Goal: Task Accomplishment & Management: Manage account settings

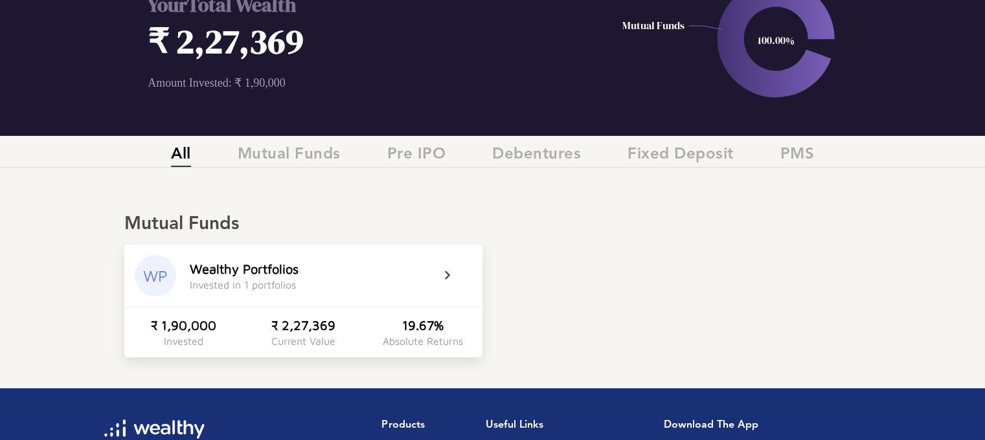
scroll to position [100, 0]
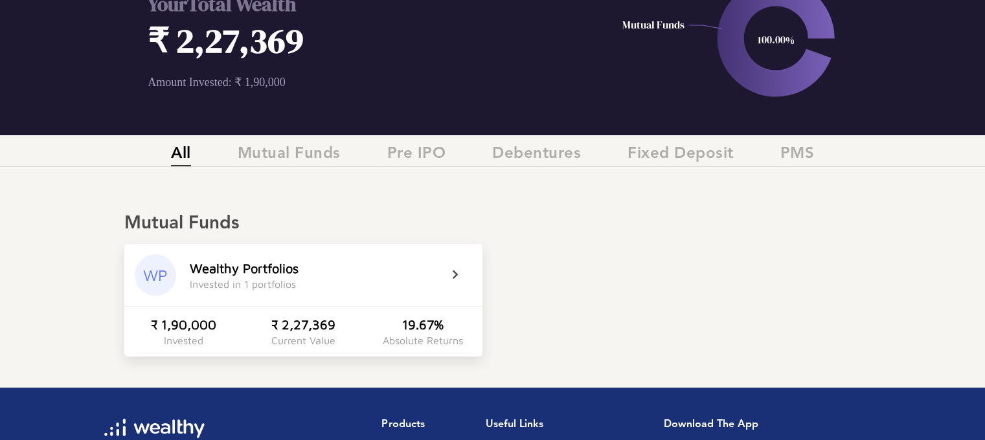
click at [438, 274] on div "Wealthy Portfolios Invested in 1 portfolios" at bounding box center [315, 275] width 250 height 29
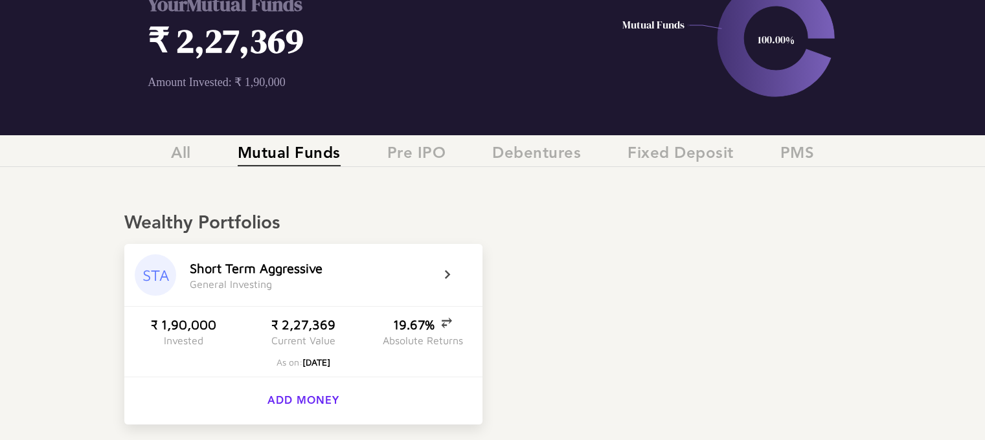
scroll to position [207, 0]
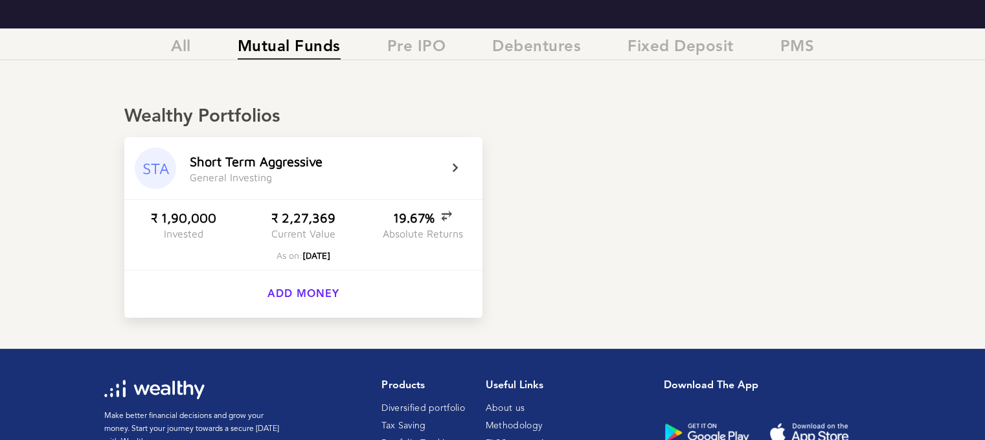
click at [321, 232] on div "Current Value" at bounding box center [303, 234] width 64 height 12
click at [196, 216] on div "₹ 1,90,000" at bounding box center [183, 217] width 65 height 15
click at [407, 179] on div "S h o r t T e r m A g g r e s s i v e G e n e r a l I n v e s t i n g" at bounding box center [315, 168] width 250 height 29
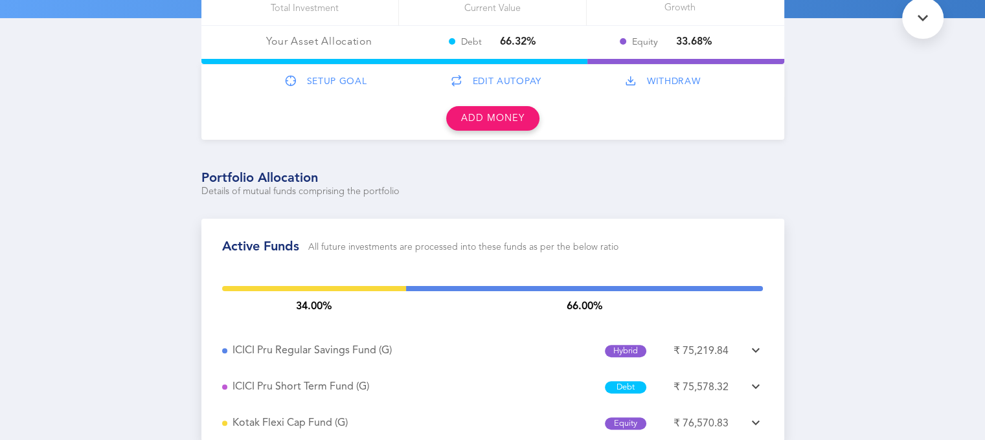
scroll to position [357, 0]
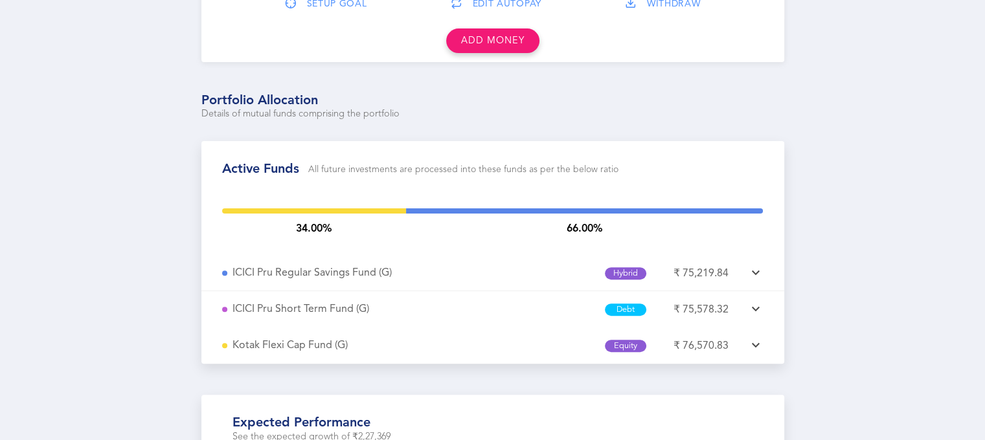
click at [758, 268] on icon at bounding box center [756, 273] width 16 height 16
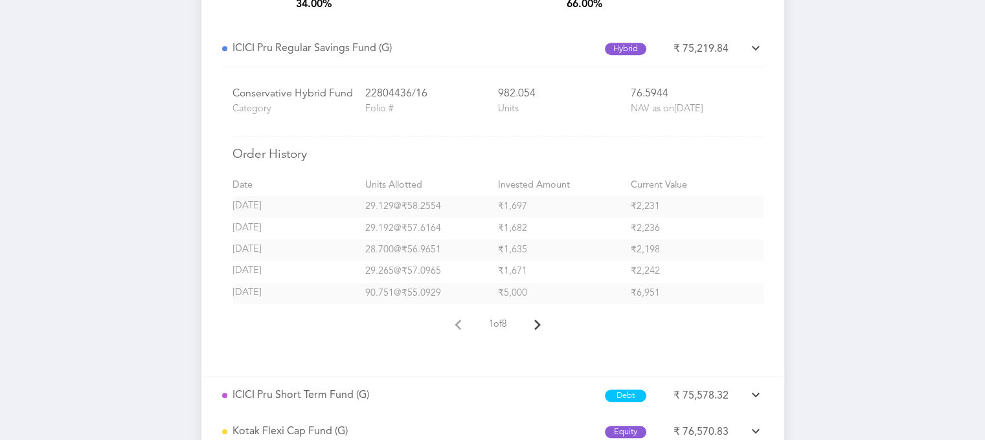
scroll to position [572, 0]
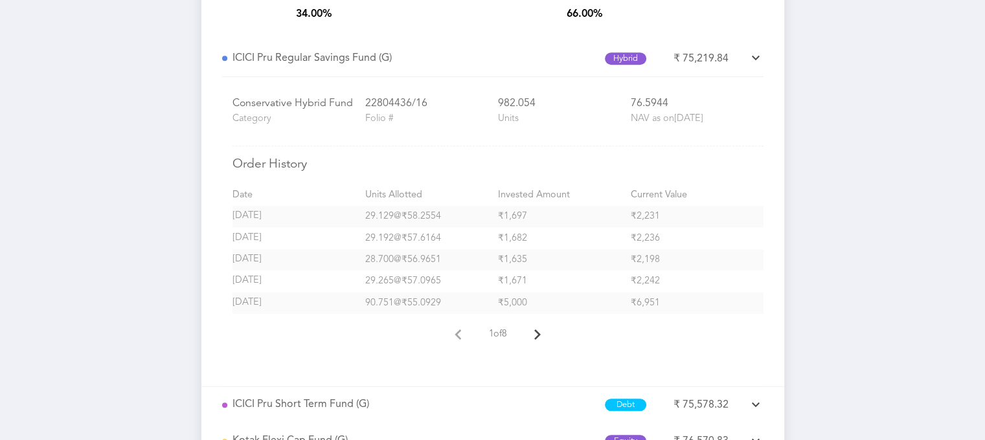
click at [751, 56] on icon at bounding box center [756, 58] width 16 height 16
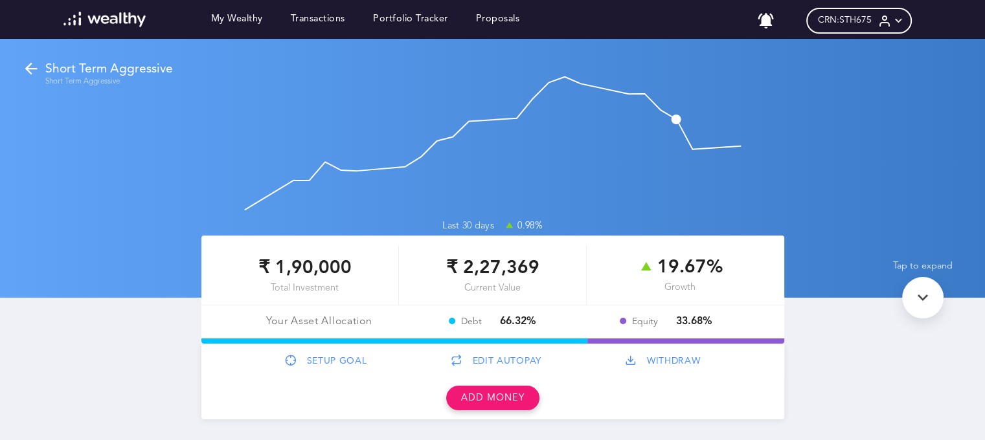
scroll to position [71, 0]
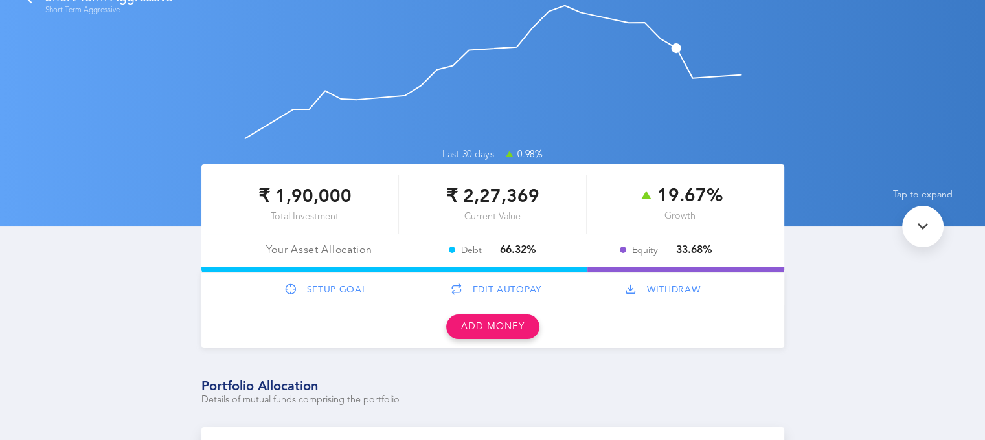
click at [483, 287] on span "EDIT AUTOPAY" at bounding box center [506, 290] width 69 height 11
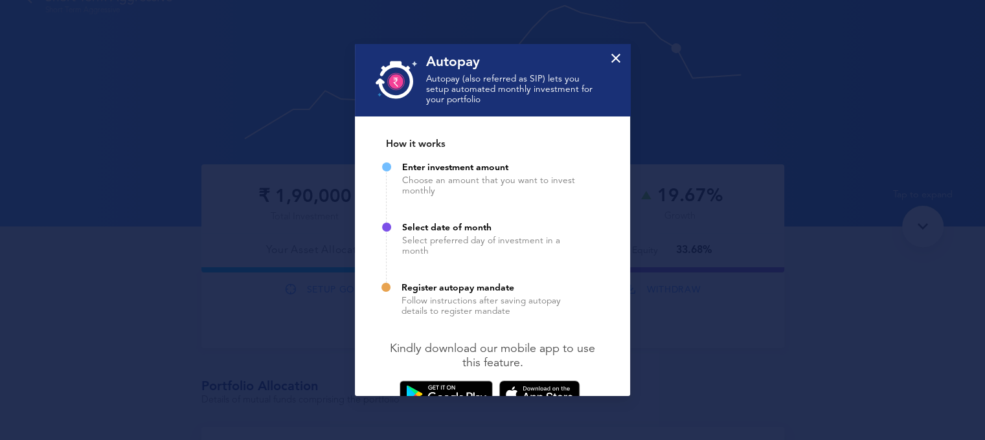
scroll to position [25, 0]
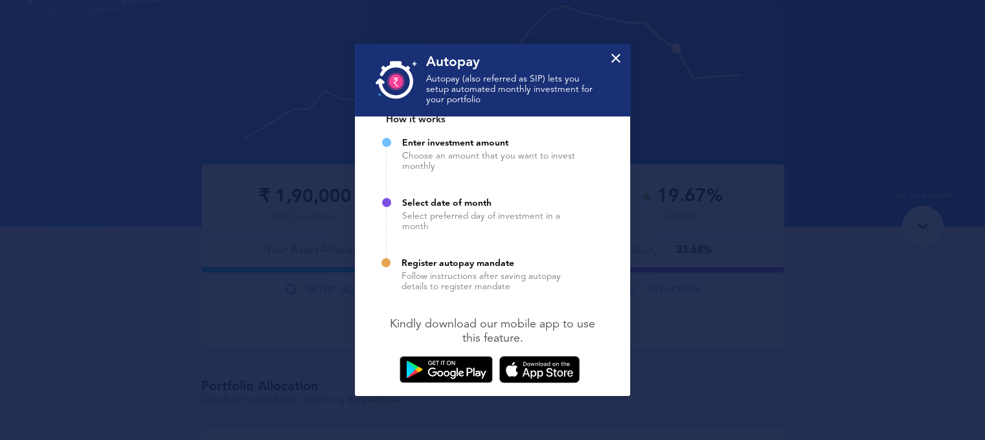
click at [620, 53] on icon at bounding box center [616, 58] width 16 height 16
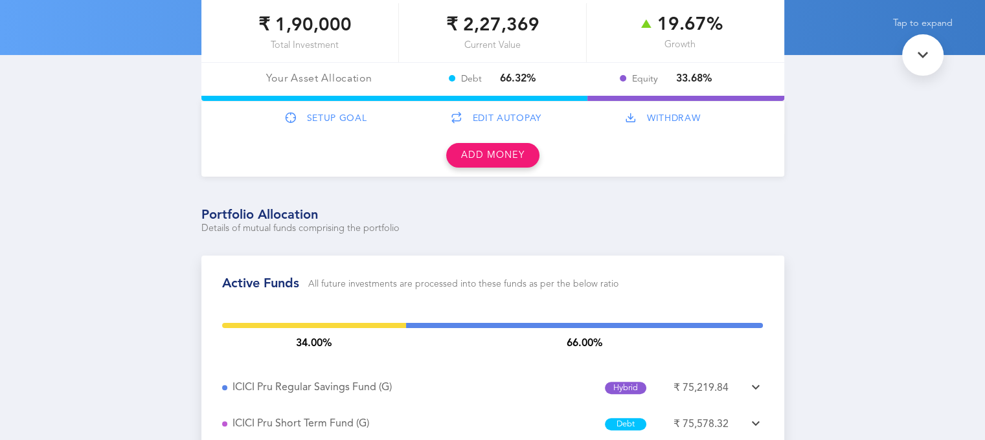
scroll to position [0, 0]
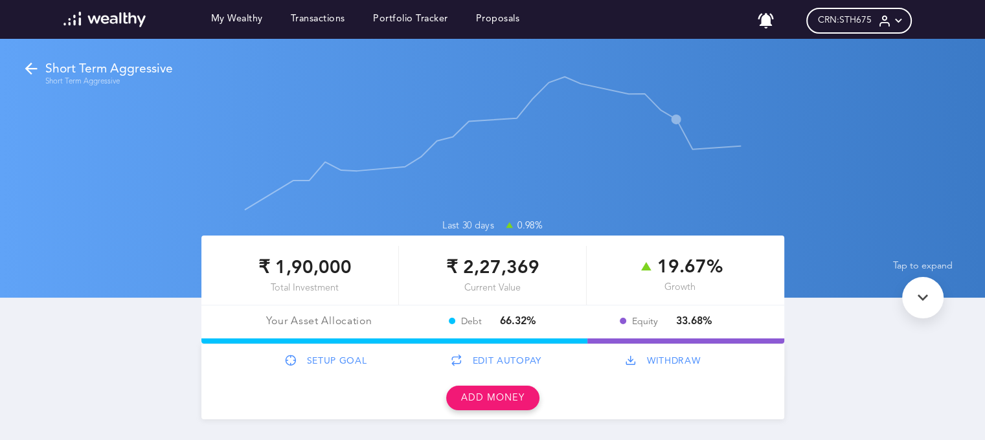
click at [920, 300] on icon at bounding box center [922, 297] width 21 height 21
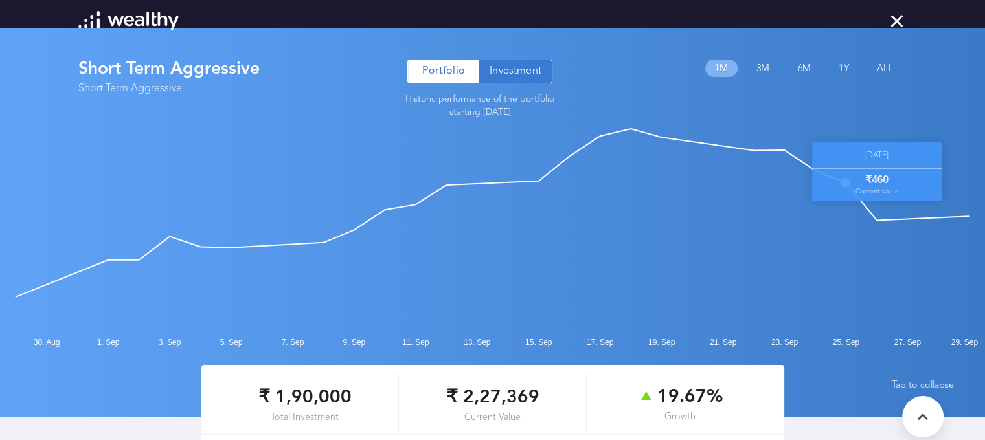
click at [892, 23] on icon at bounding box center [896, 20] width 21 height 21
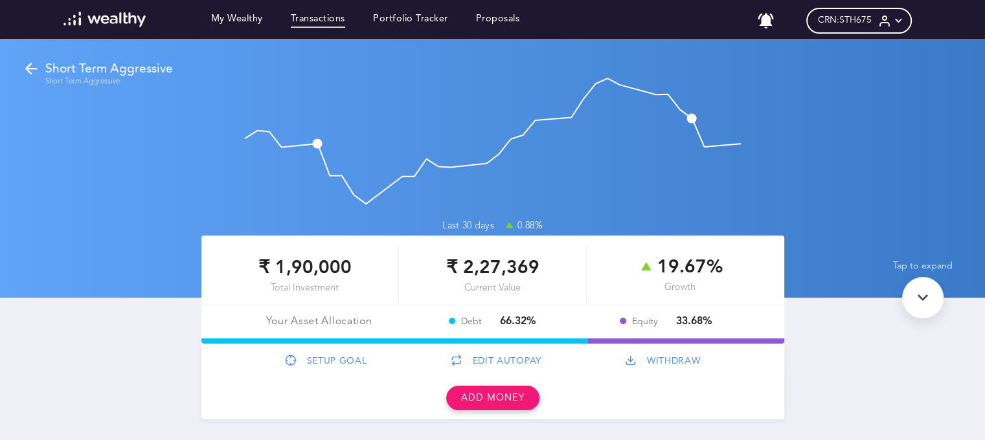
click at [324, 24] on link "Transactions" at bounding box center [318, 21] width 54 height 14
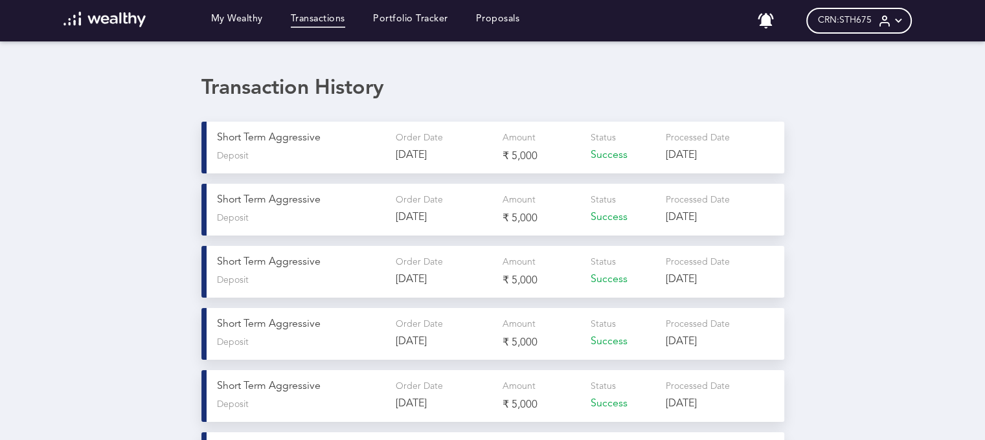
click at [592, 146] on div "Status Success" at bounding box center [622, 147] width 65 height 31
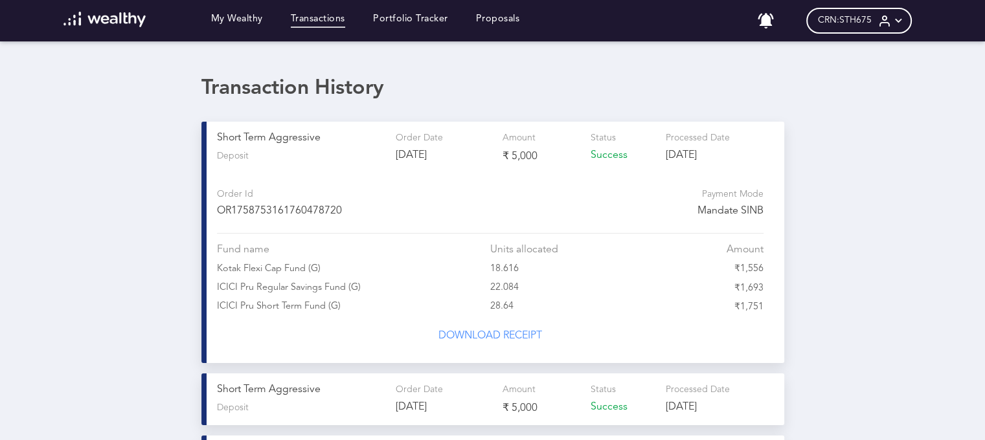
click at [904, 28] on div "CRN: STH675" at bounding box center [859, 21] width 106 height 26
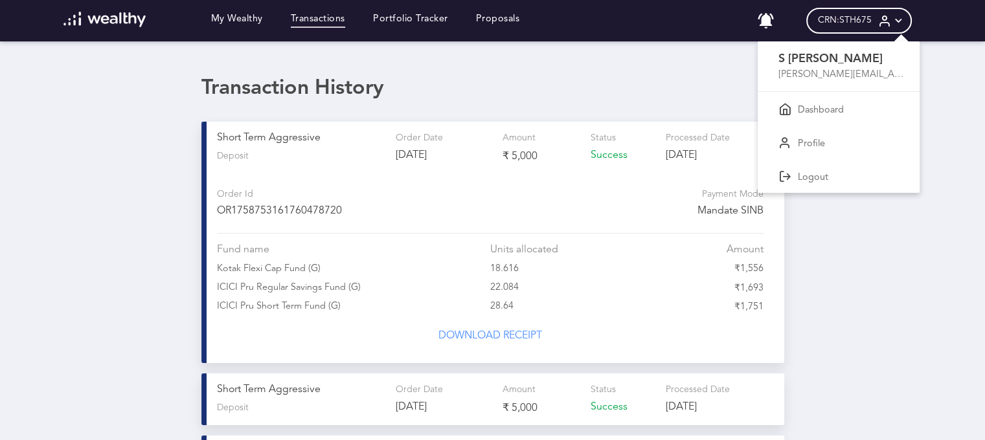
click at [244, 18] on div at bounding box center [492, 220] width 985 height 440
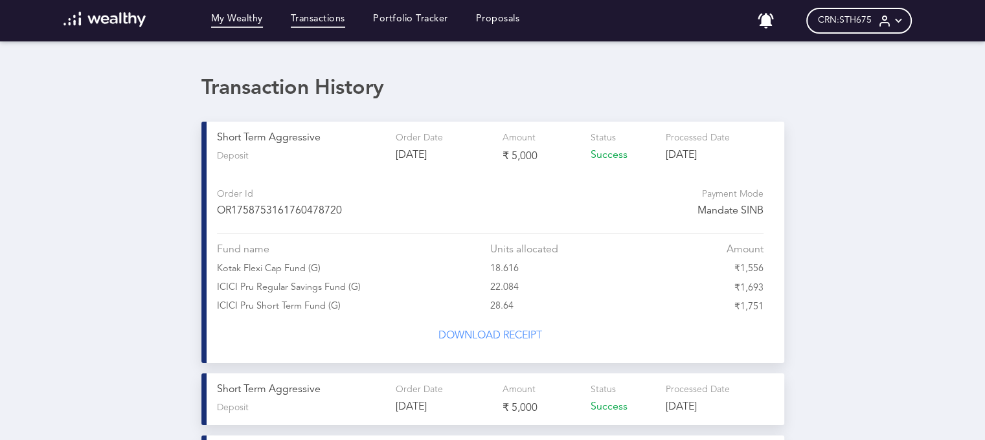
click at [244, 18] on link "My Wealthy" at bounding box center [237, 21] width 52 height 14
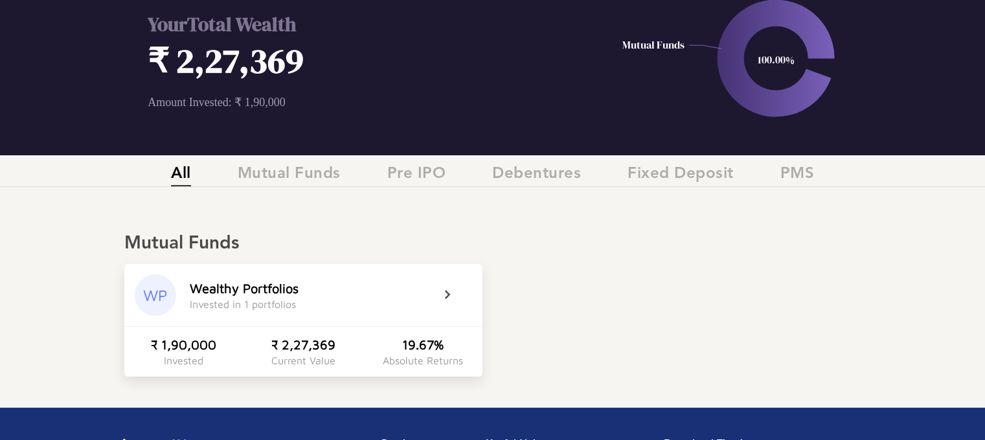
scroll to position [157, 0]
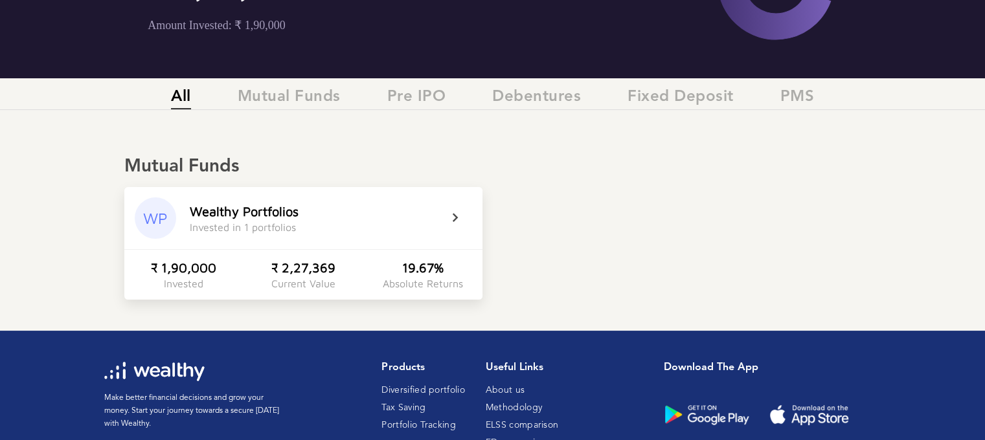
click at [445, 212] on div "WP Wealthy Portfolios Invested in 1 portfolios" at bounding box center [303, 218] width 358 height 62
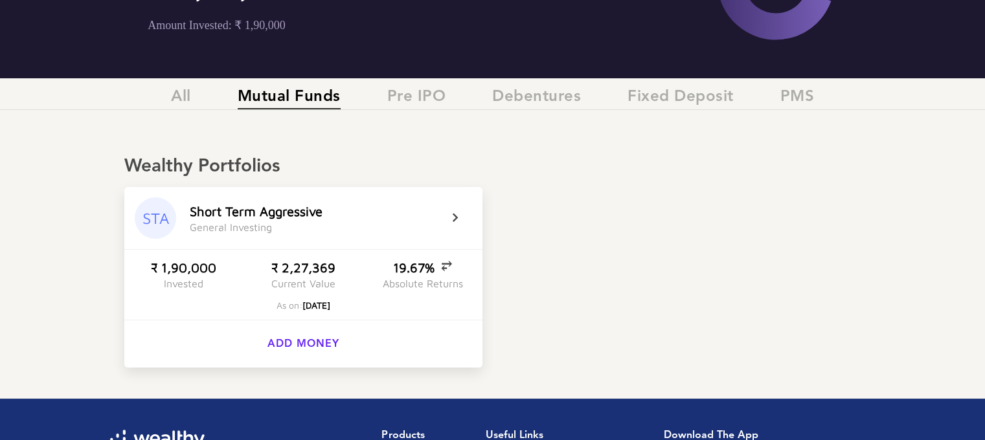
click at [416, 216] on div "S h o r t T e r m A g g r e s s i v e G e n e r a l I n v e s t i n g" at bounding box center [315, 218] width 250 height 29
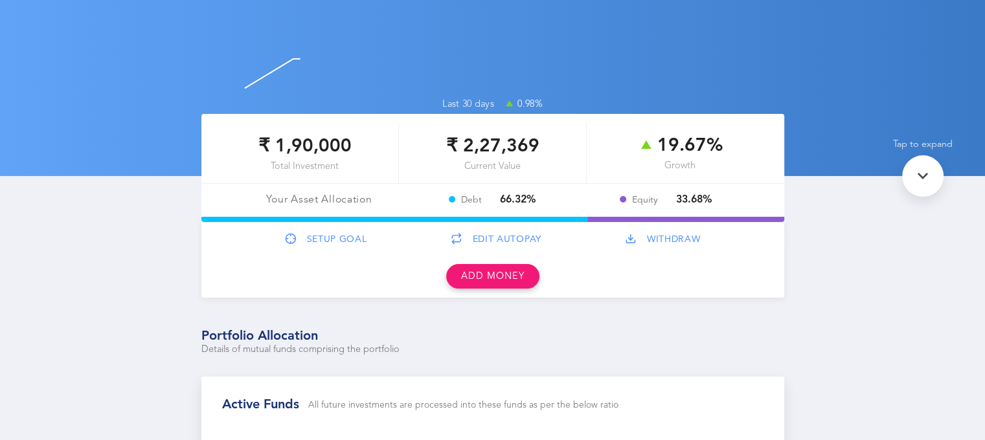
scroll to position [127, 0]
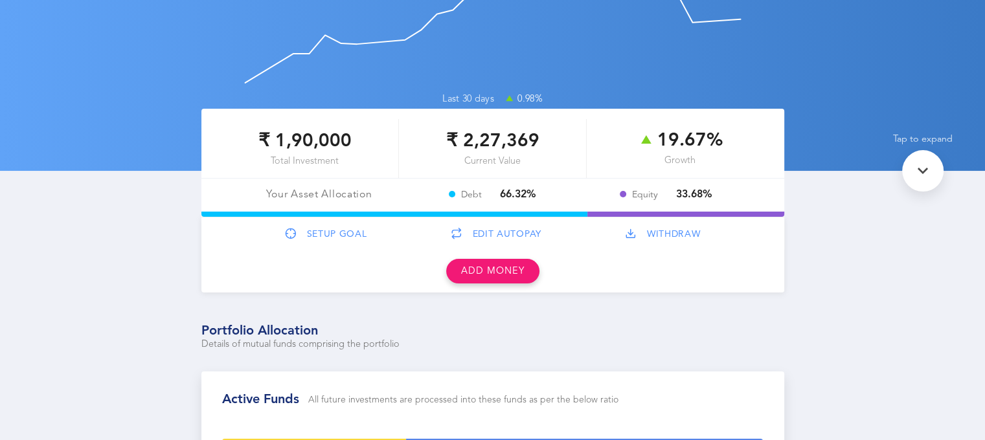
click at [677, 231] on span "WITHDRAW" at bounding box center [674, 234] width 54 height 11
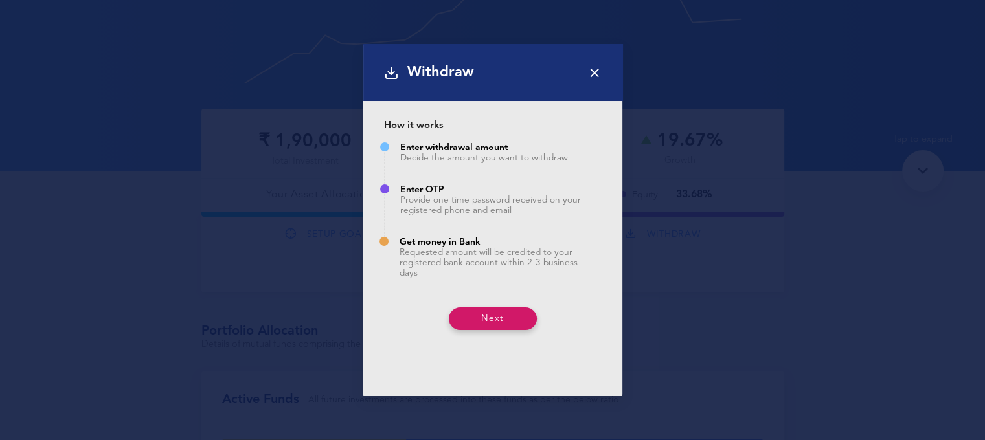
click at [500, 321] on button "Next" at bounding box center [493, 319] width 88 height 23
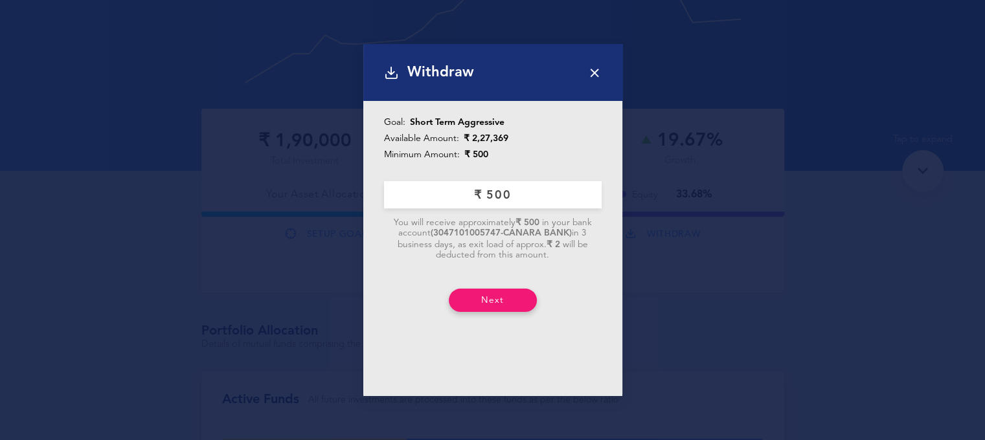
click at [554, 194] on input "currency" at bounding box center [493, 194] width 218 height 27
type input "₹ 500"
click at [593, 70] on icon at bounding box center [594, 72] width 14 height 14
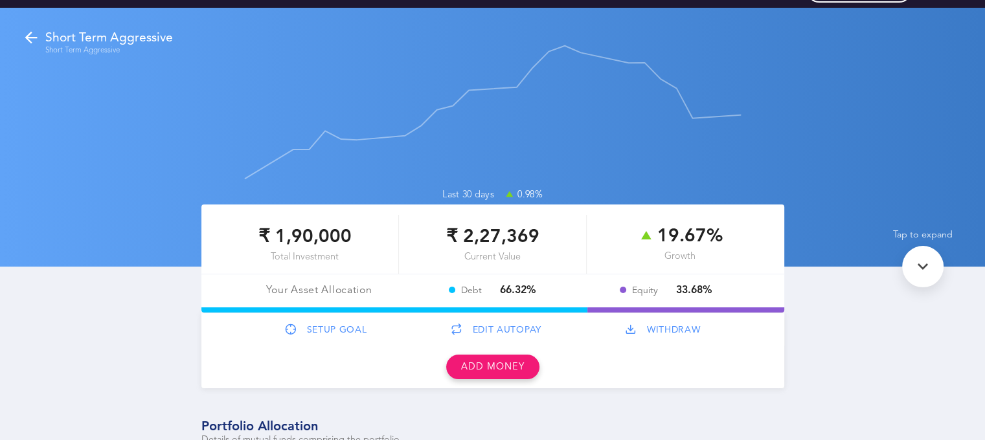
scroll to position [0, 0]
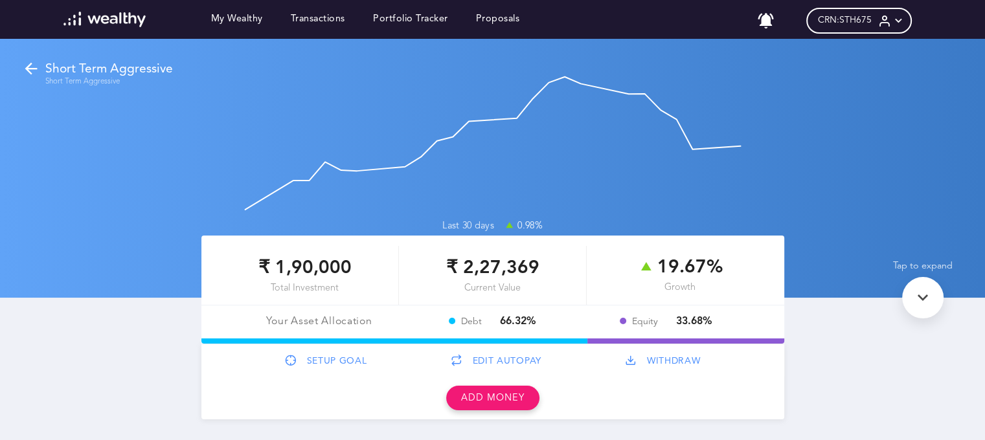
click at [905, 21] on icon at bounding box center [899, 21] width 14 height 14
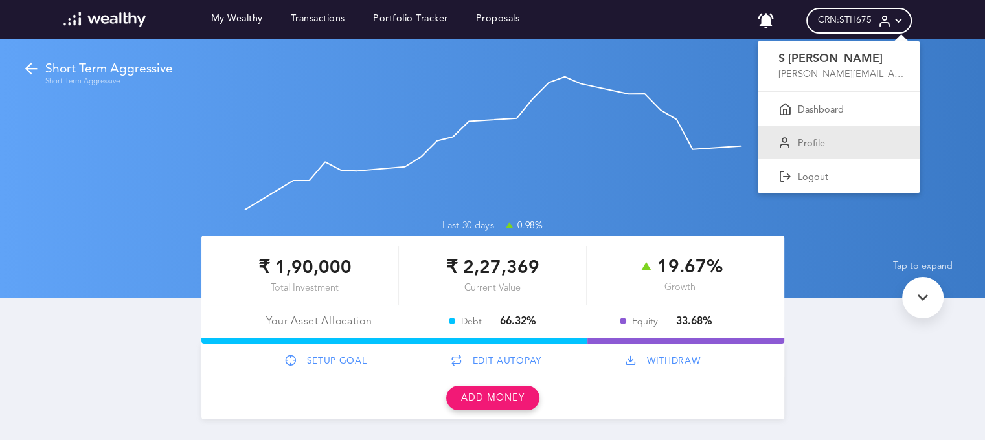
click at [825, 147] on p "Profile" at bounding box center [811, 145] width 27 height 12
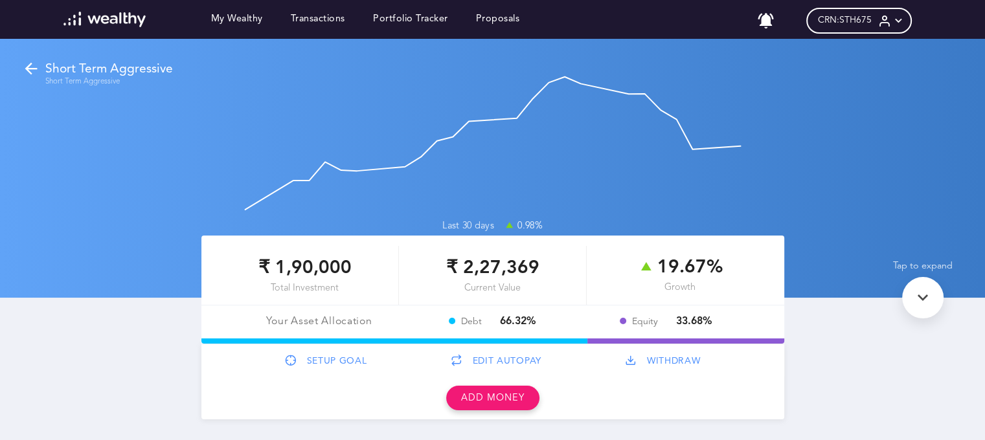
click at [353, 23] on div "My Wealthy Transactions Portfolio Tracker Proposals" at bounding box center [292, 21] width 484 height 18
click at [338, 21] on link "Transactions" at bounding box center [318, 21] width 54 height 14
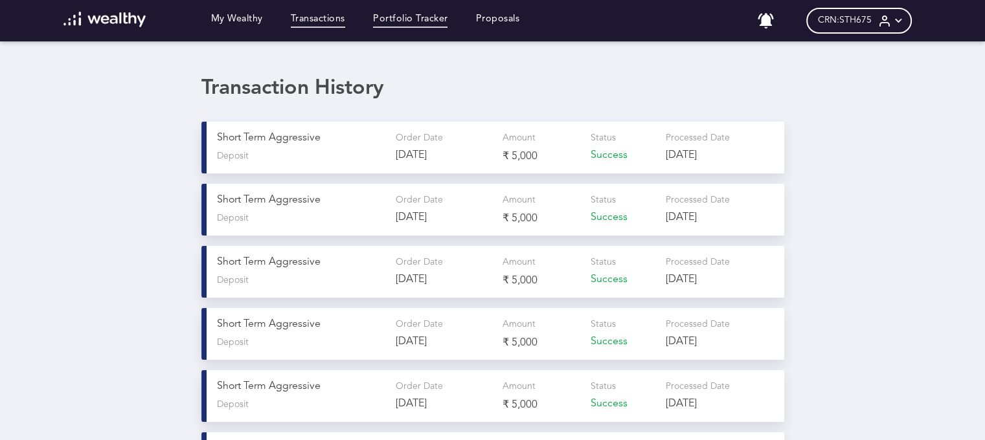
click at [439, 23] on link "Portfolio Tracker" at bounding box center [410, 21] width 75 height 14
